Goal: Browse casually: Explore the website without a specific task or goal

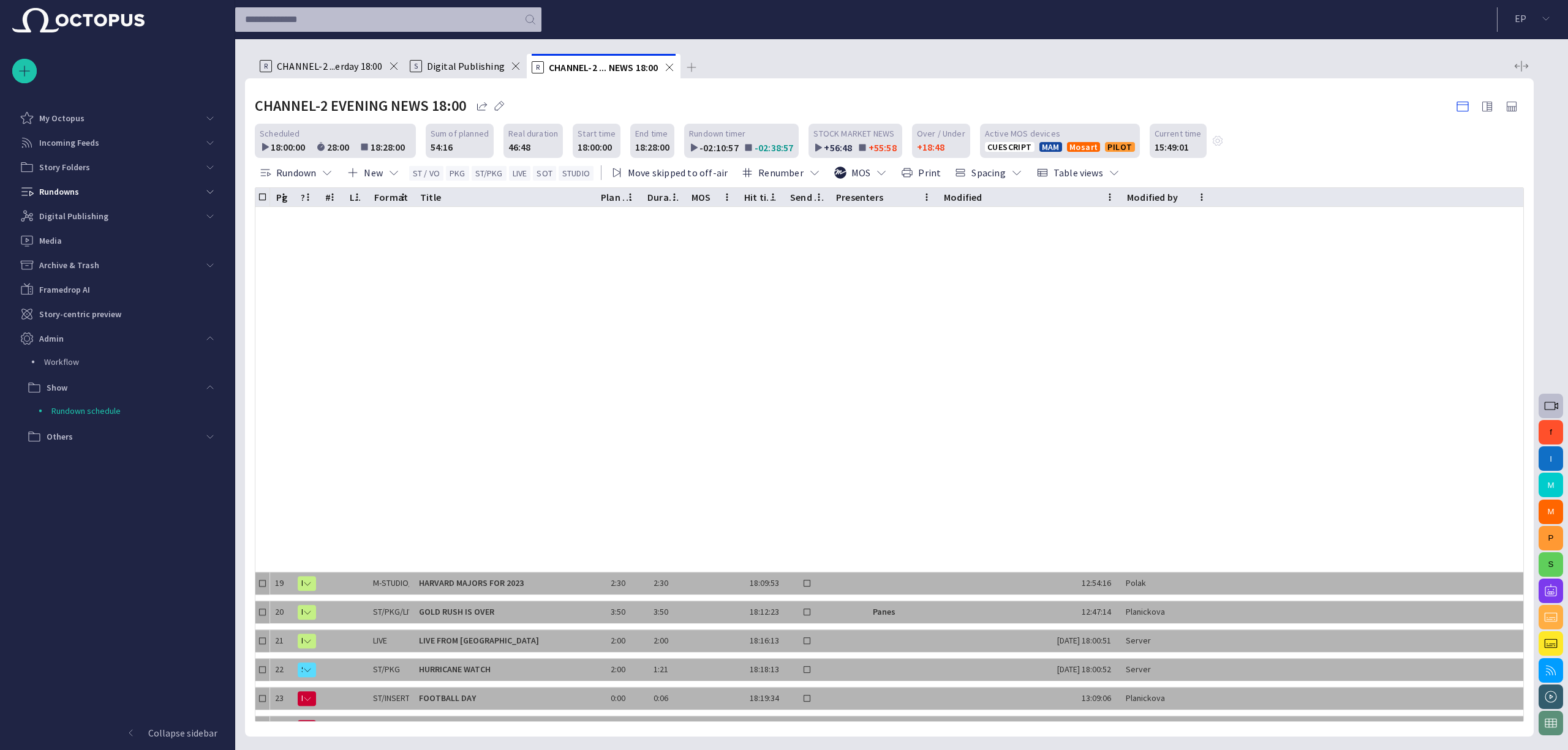
scroll to position [472, 0]
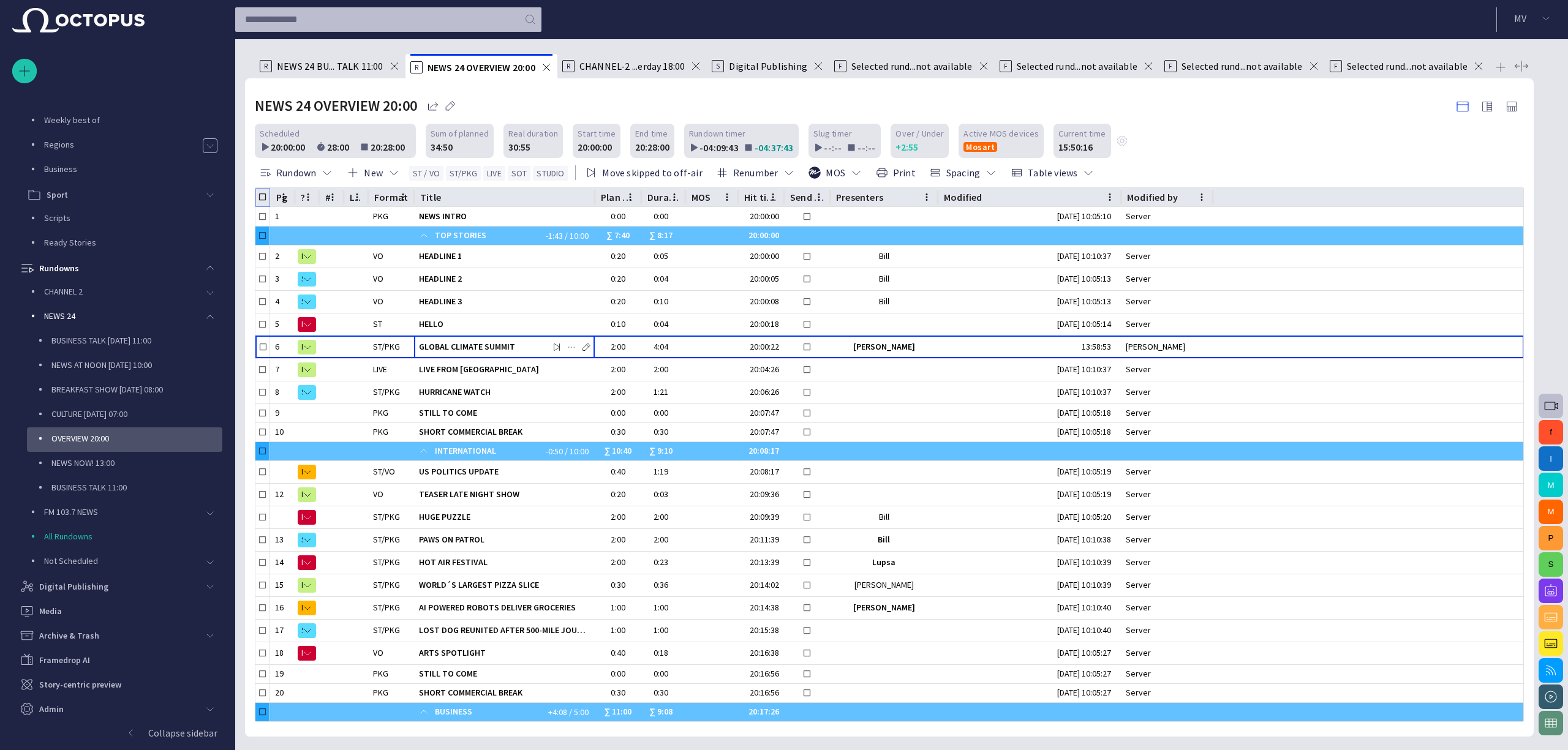
click at [264, 202] on div at bounding box center [262, 197] width 14 height 18
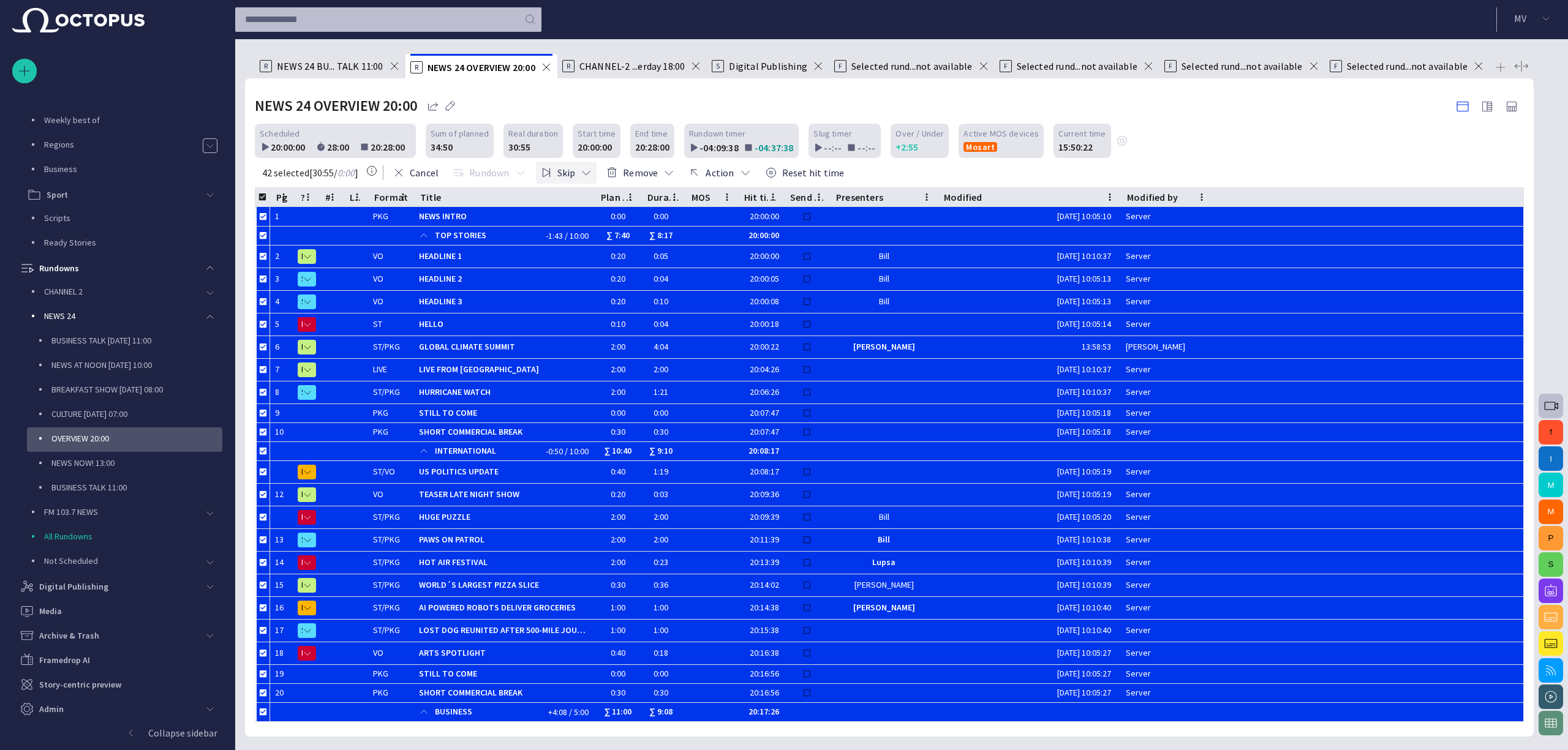
click at [566, 170] on button "Skip" at bounding box center [567, 173] width 62 height 22
click at [587, 196] on li "Skip Ctrl+K" at bounding box center [600, 199] width 116 height 22
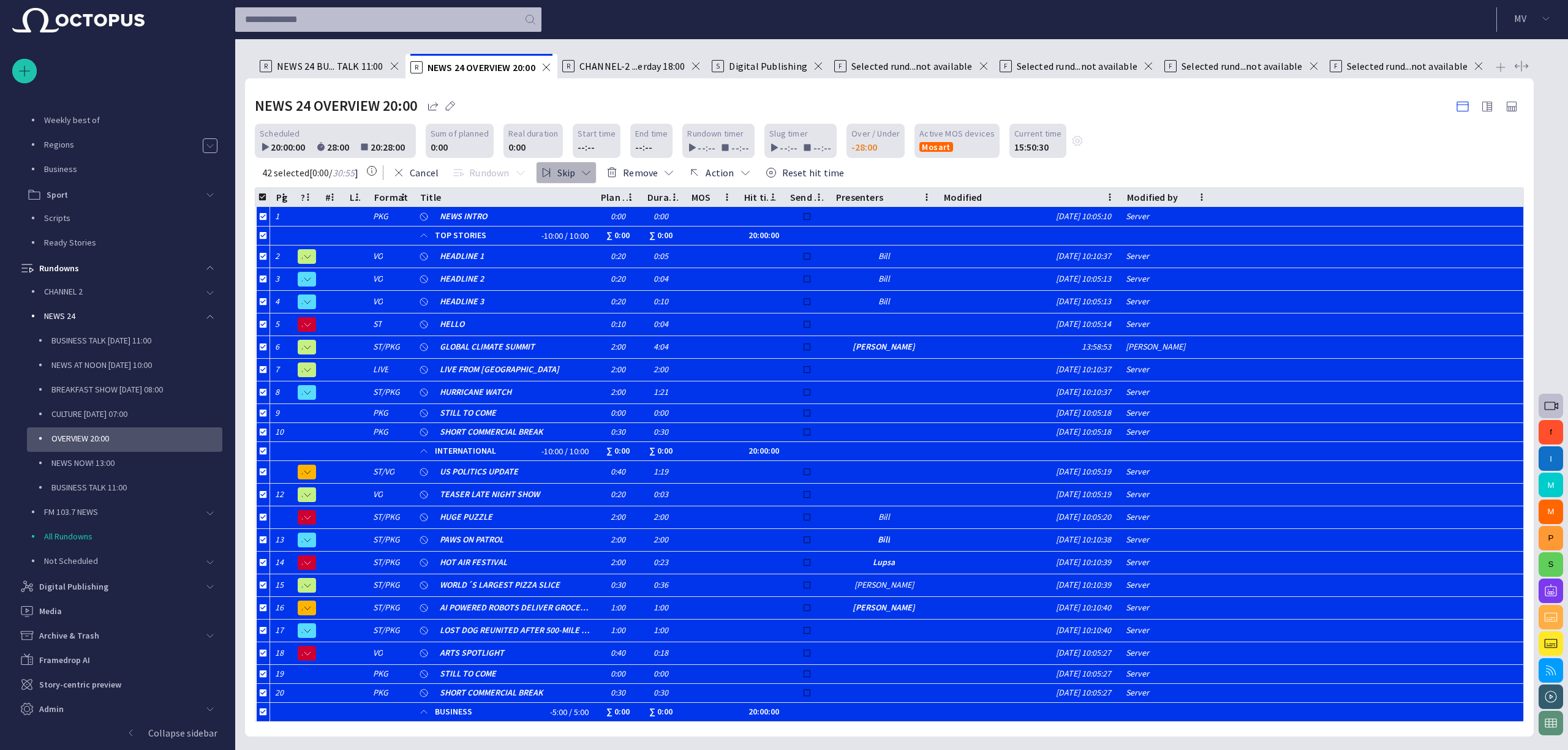
click at [555, 165] on button "Skip" at bounding box center [567, 173] width 62 height 22
click at [585, 191] on li "Skip Ctrl+K" at bounding box center [600, 199] width 116 height 22
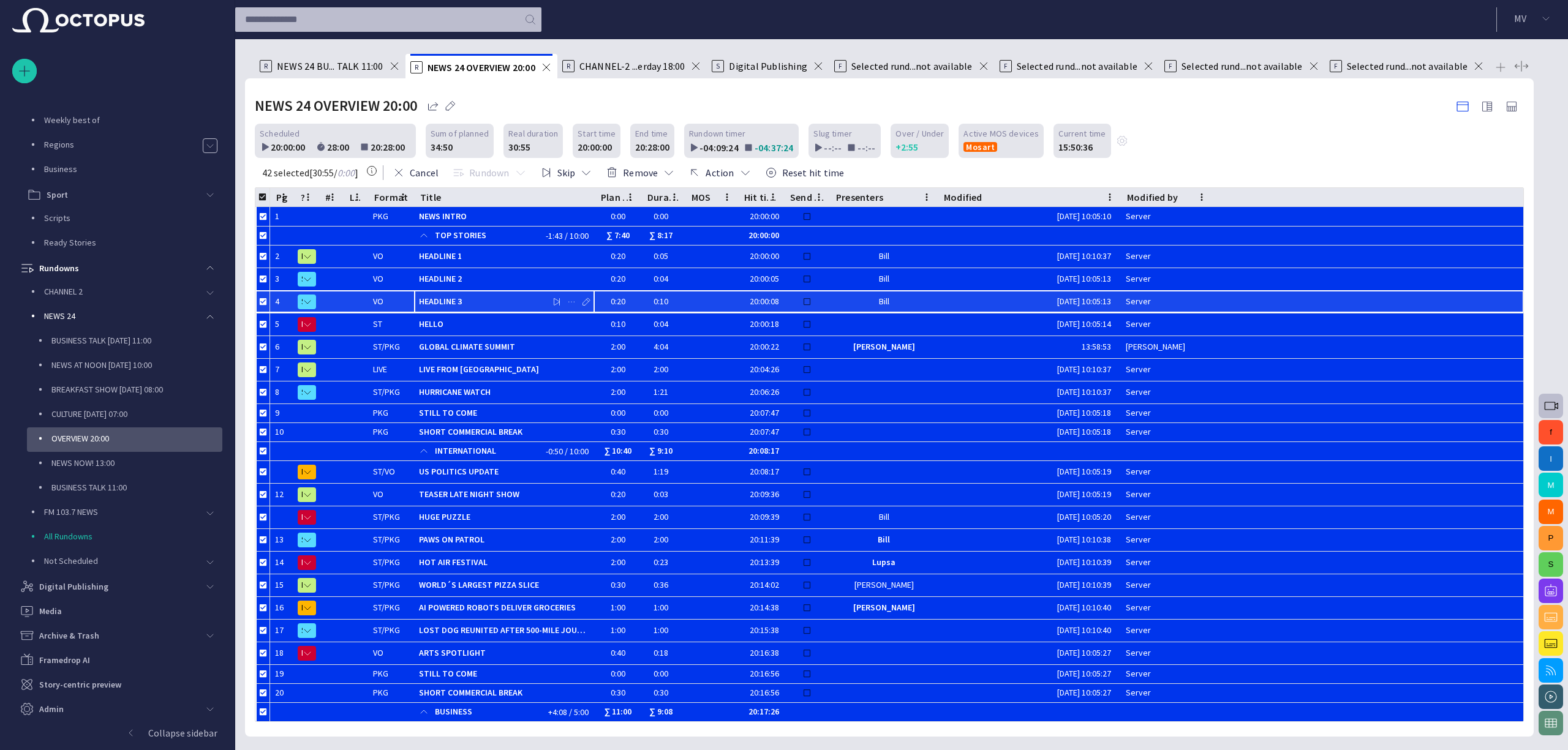
click at [474, 294] on div "HEADLINE 3" at bounding box center [504, 302] width 171 height 22
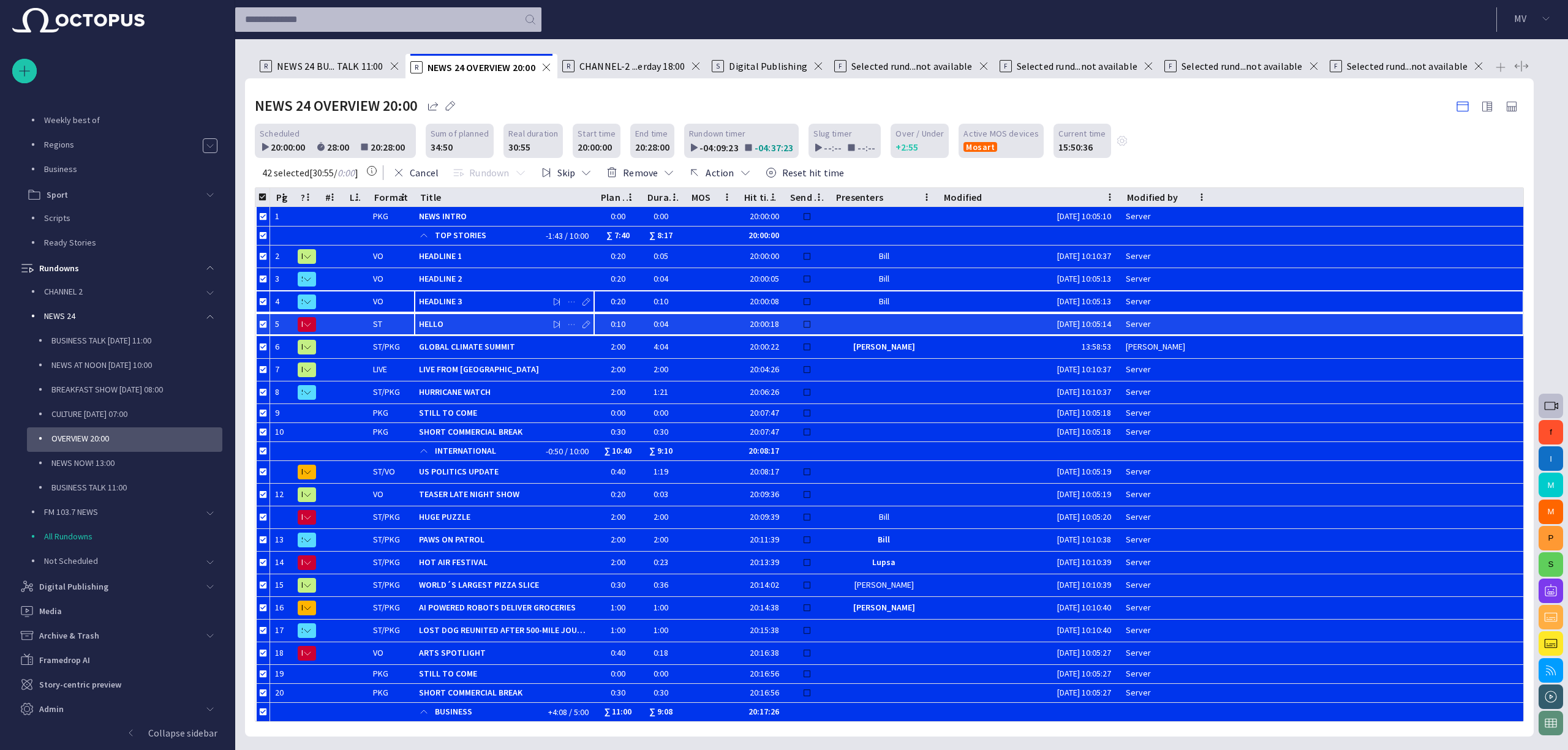
click at [475, 321] on span "HELLO" at bounding box center [504, 324] width 171 height 12
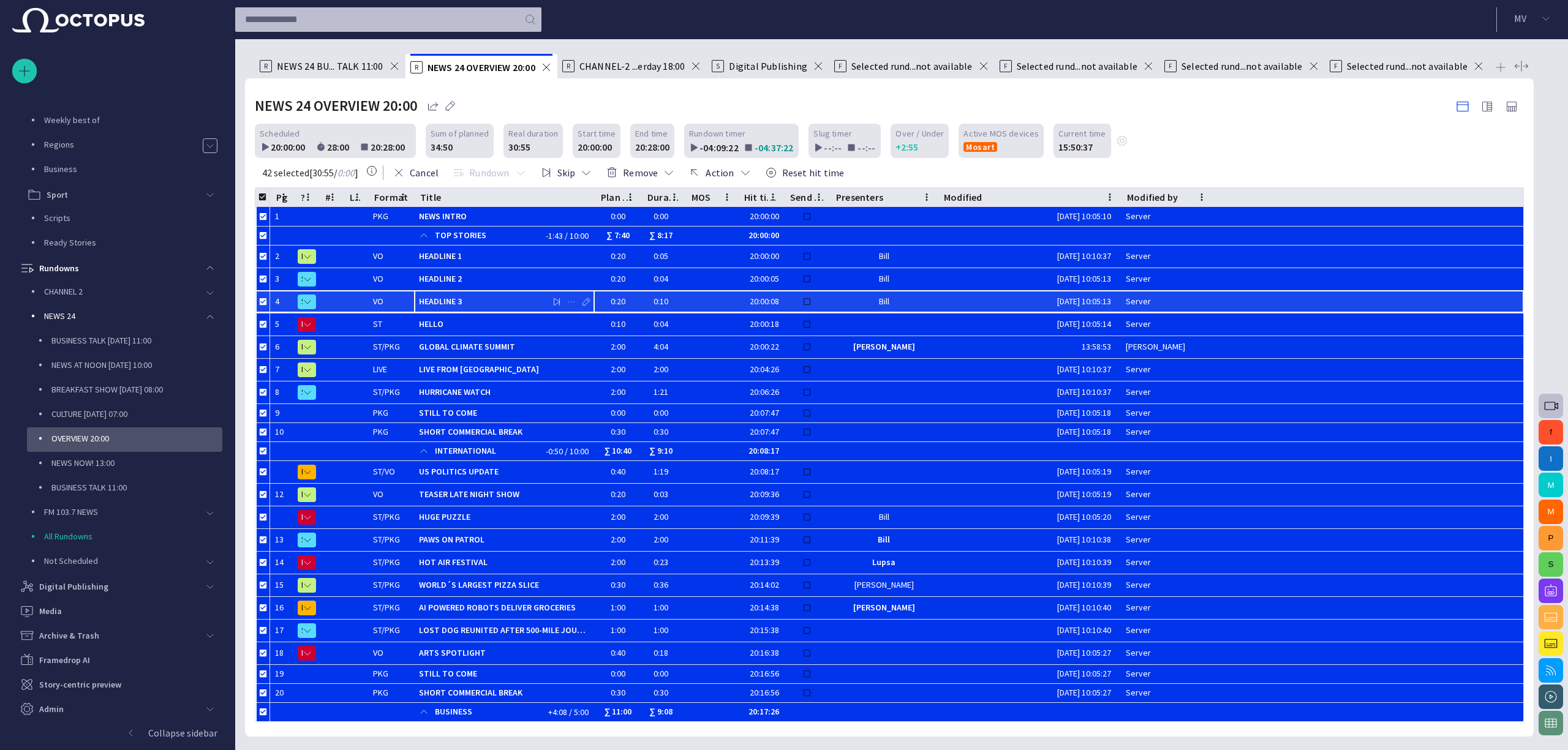
click at [461, 297] on span "HEADLINE 3" at bounding box center [504, 302] width 171 height 12
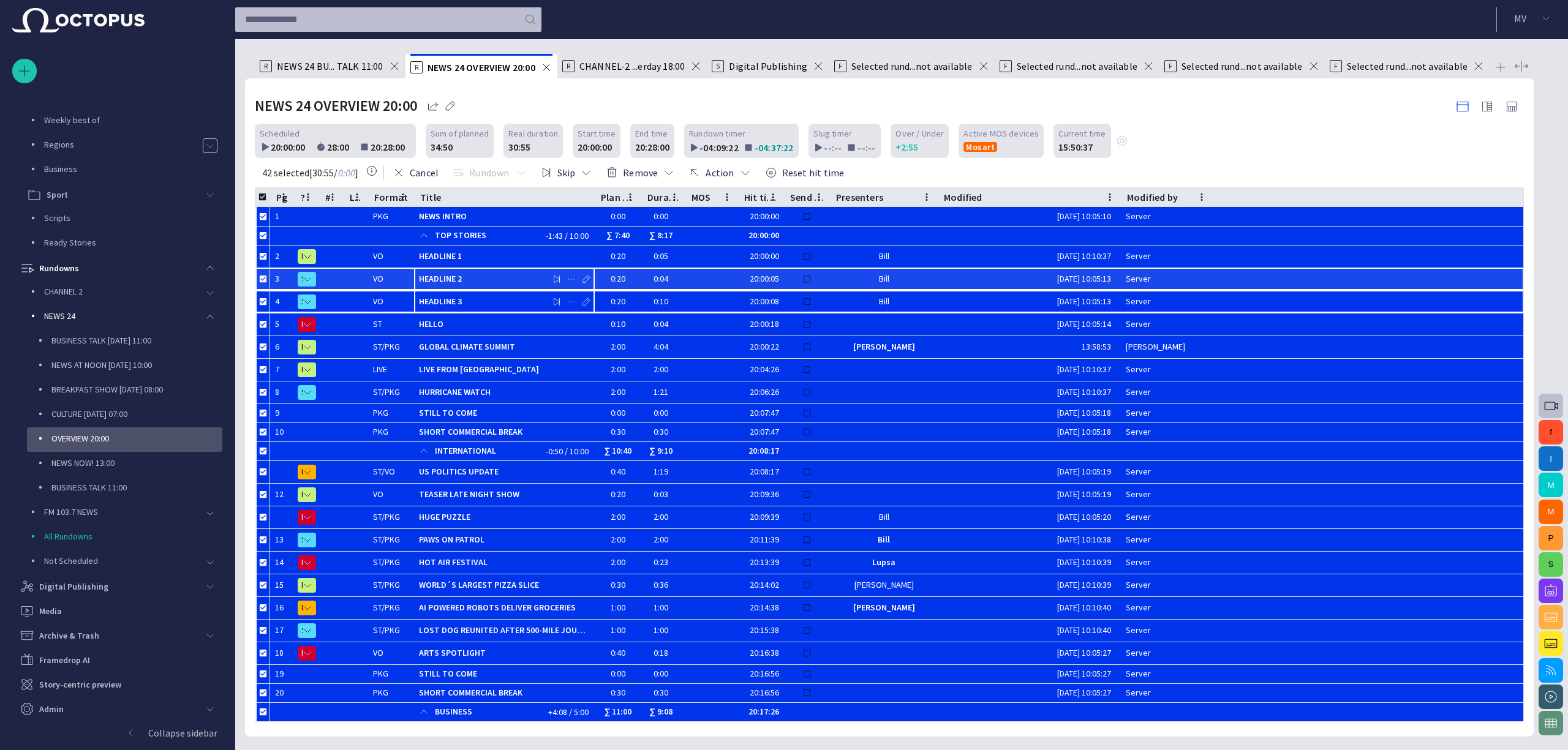
click at [456, 278] on span "HEADLINE 2" at bounding box center [504, 279] width 171 height 12
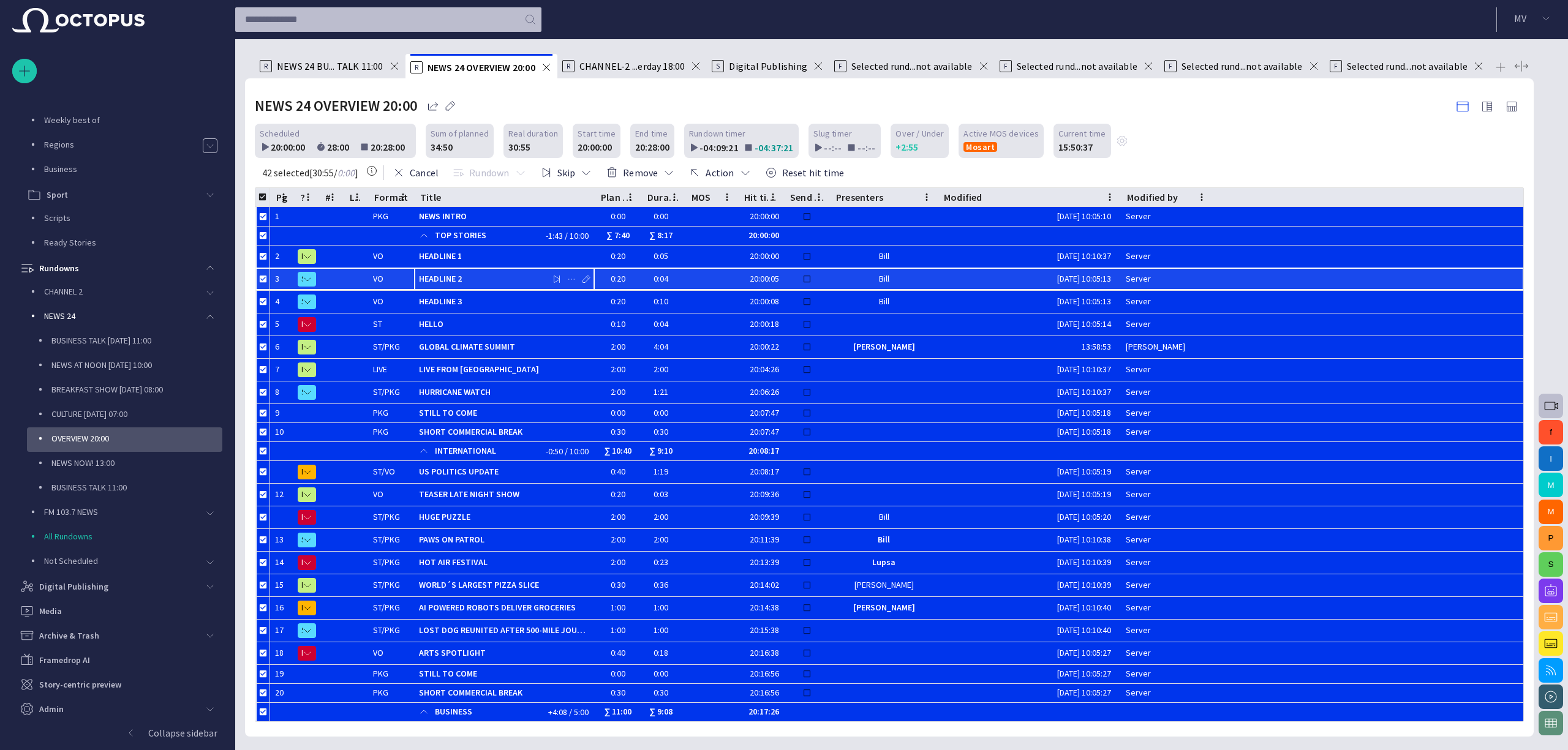
click at [457, 279] on span "HEADLINE 2" at bounding box center [504, 279] width 171 height 12
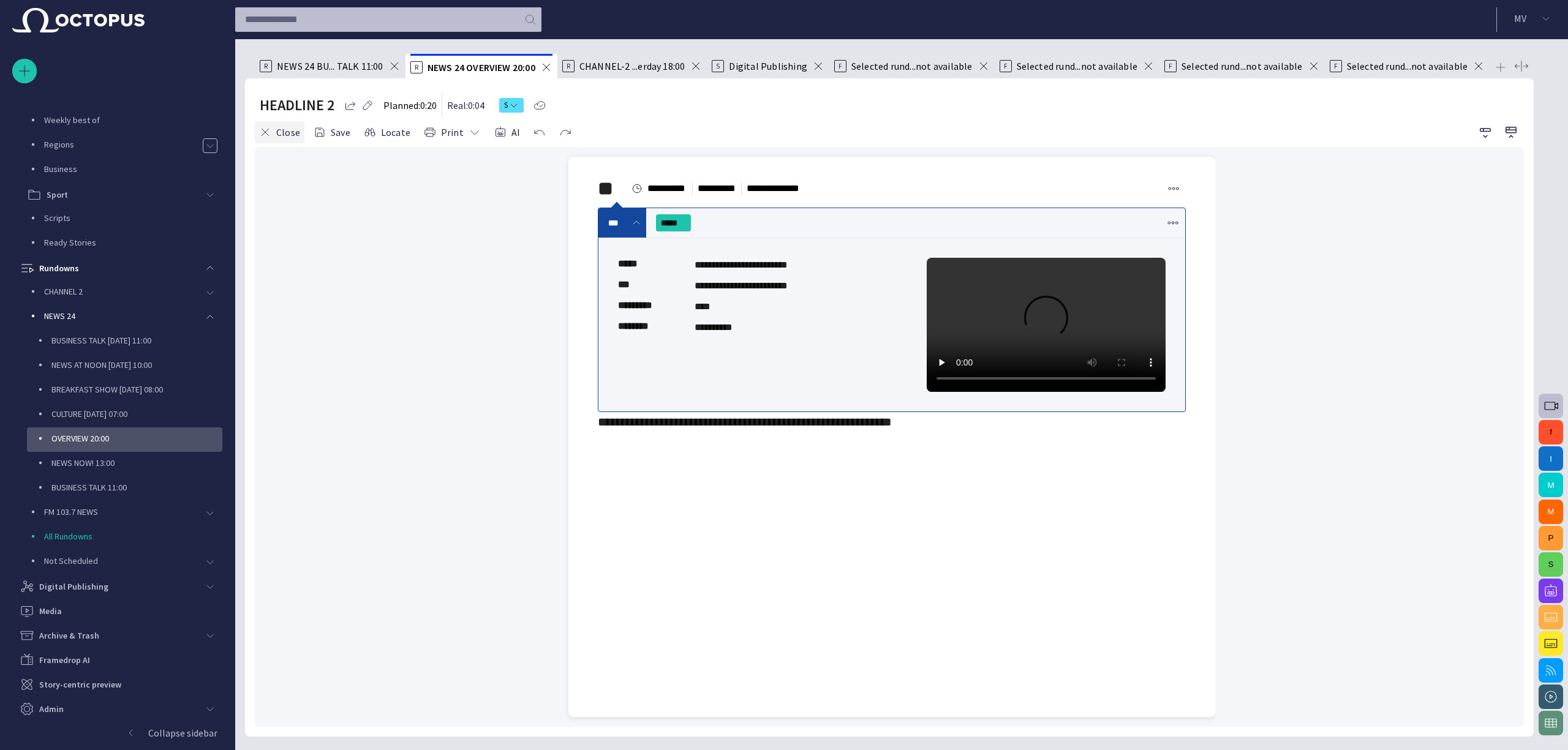
click at [289, 125] on button "Close" at bounding box center [280, 133] width 50 height 22
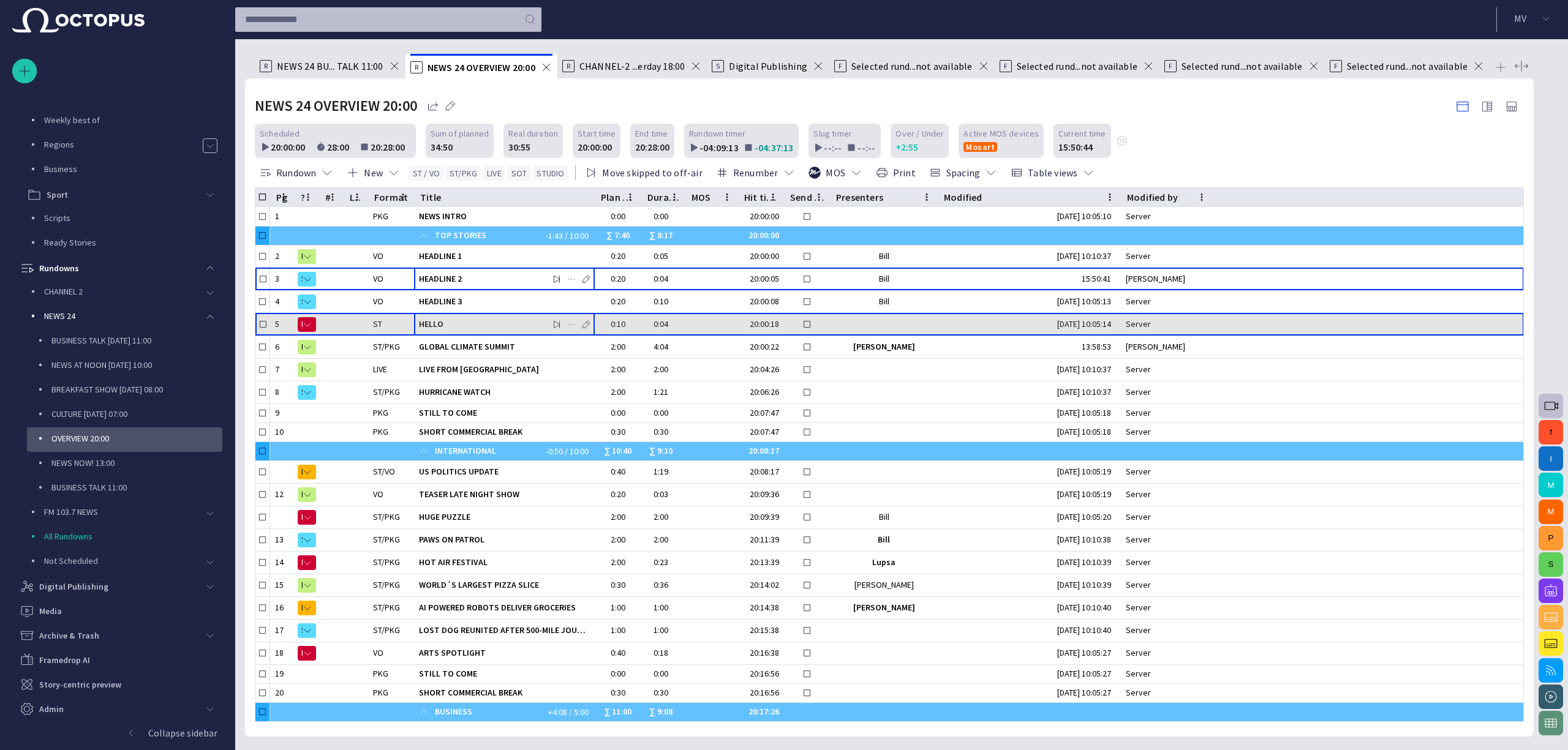
click at [454, 319] on span "HELLO" at bounding box center [504, 324] width 171 height 12
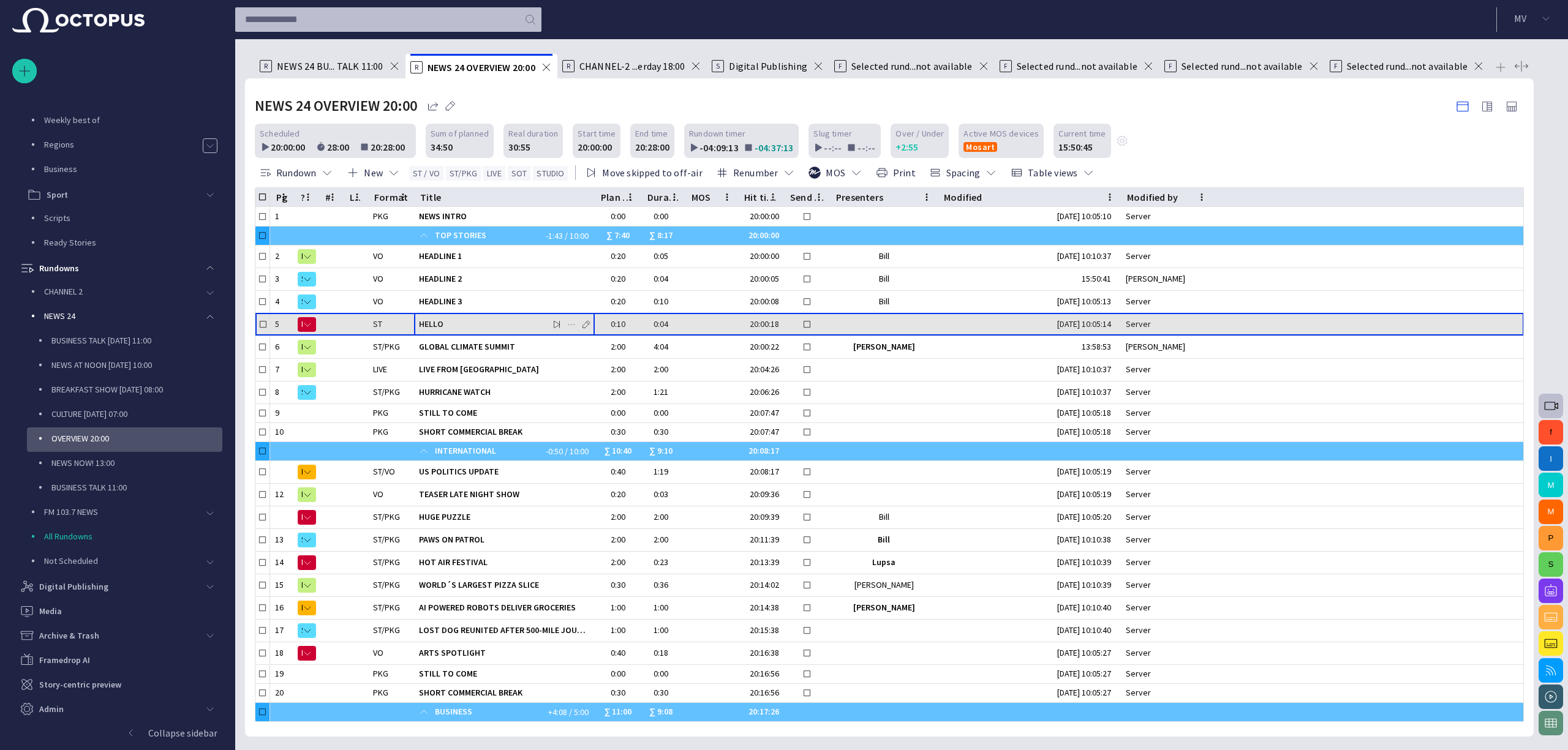
click at [454, 319] on span "HELLO" at bounding box center [504, 324] width 171 height 12
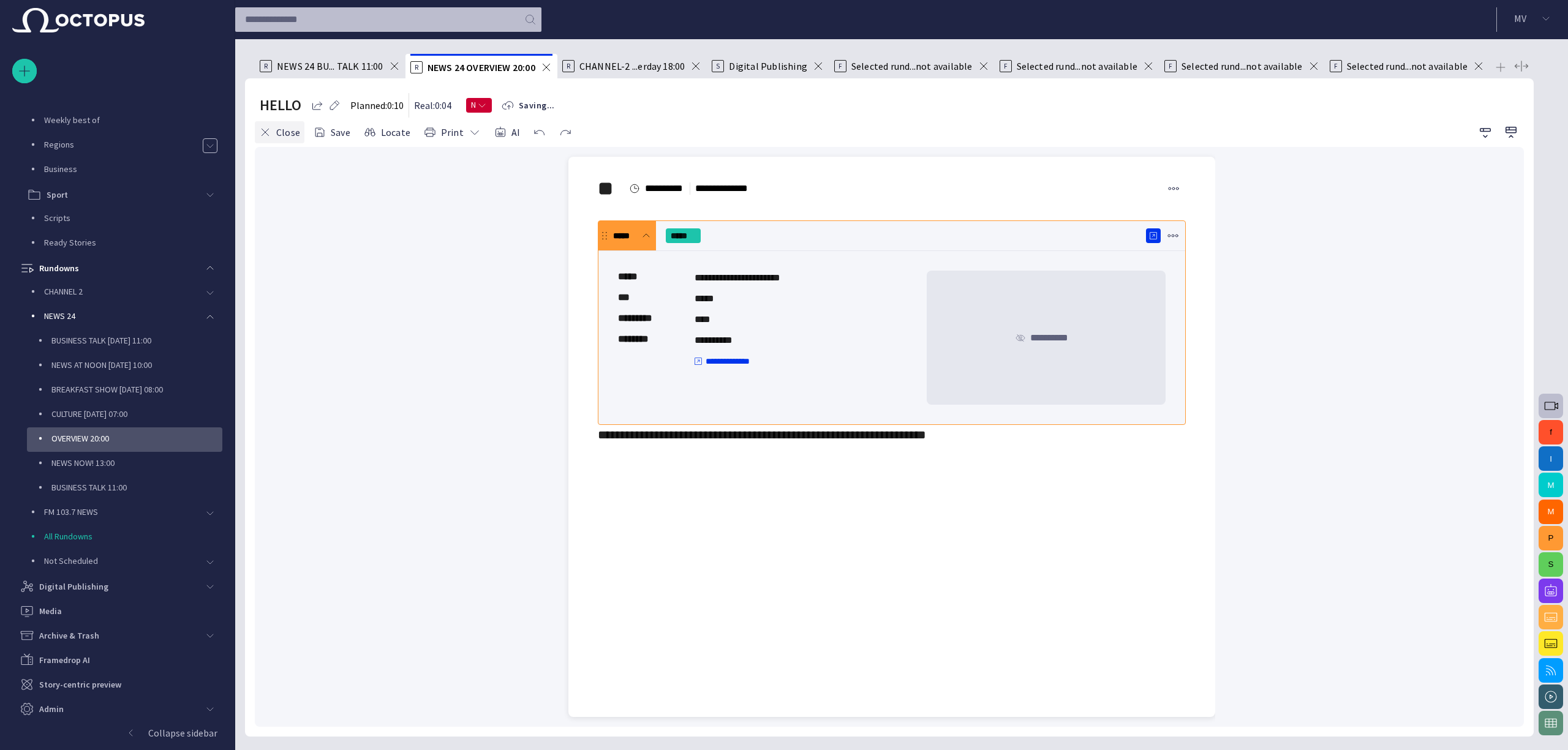
click at [280, 132] on button "Close" at bounding box center [280, 133] width 50 height 22
